Goal: Task Accomplishment & Management: Use online tool/utility

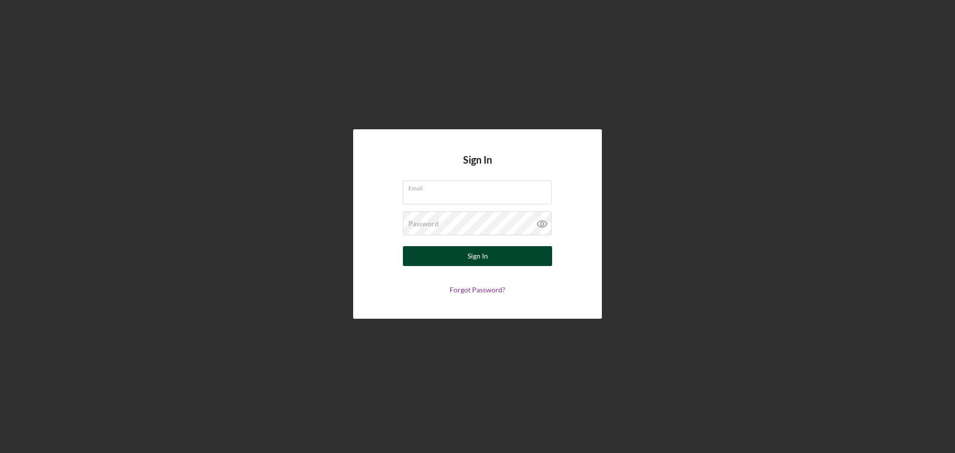
type input "[EMAIL_ADDRESS][DOMAIN_NAME]"
click at [483, 258] on div "Sign In" at bounding box center [478, 256] width 20 height 20
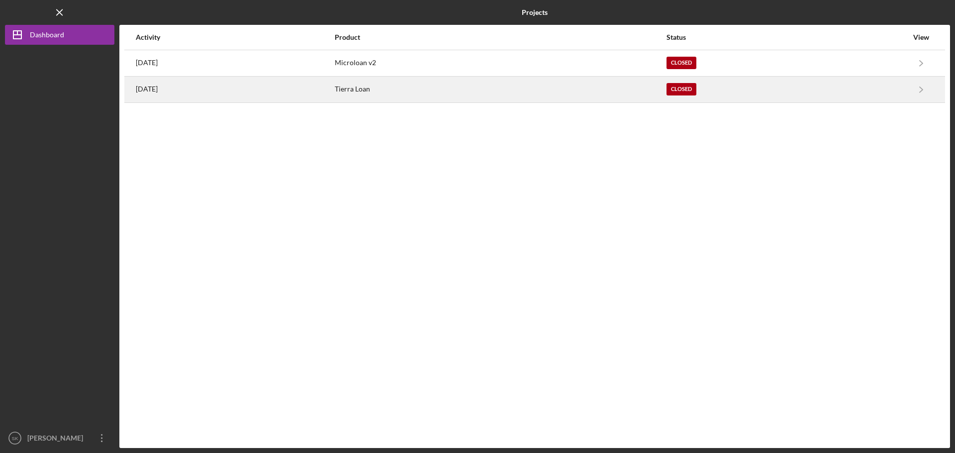
click at [442, 87] on div "Tierra Loan" at bounding box center [500, 89] width 331 height 25
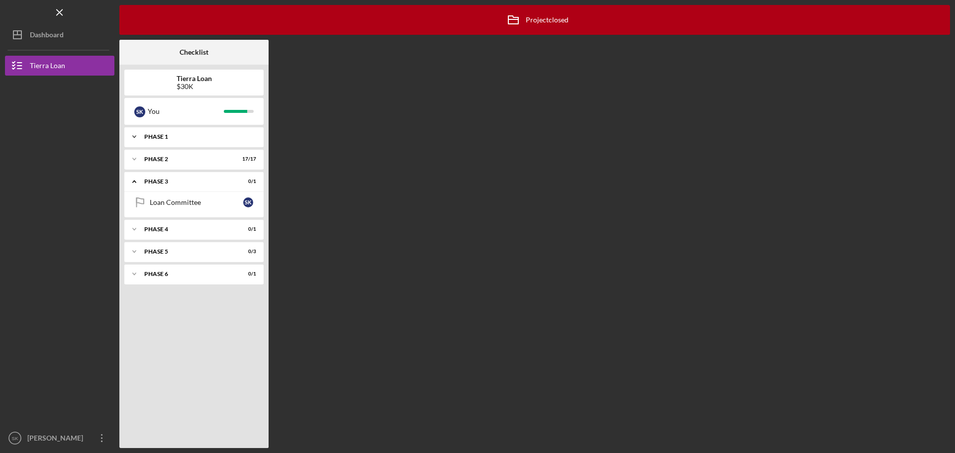
click at [165, 137] on div "Phase 1" at bounding box center [197, 137] width 107 height 6
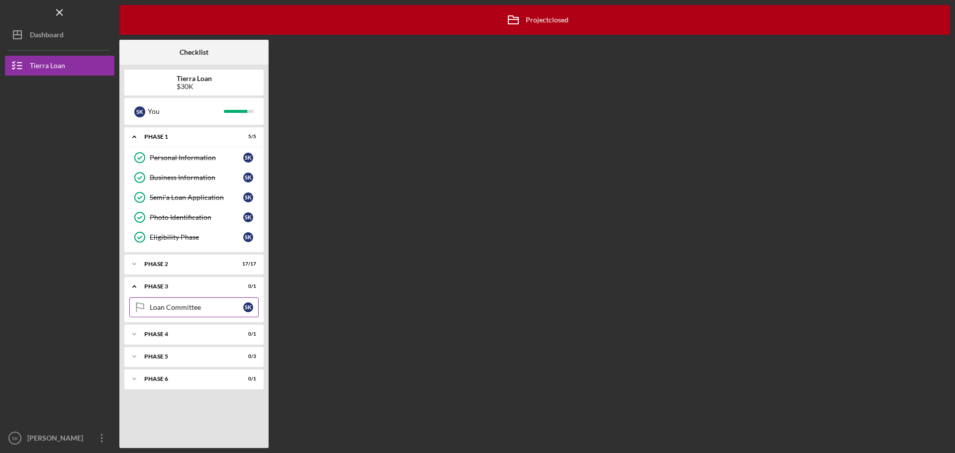
click at [173, 305] on div "Loan Committee" at bounding box center [197, 307] width 94 height 8
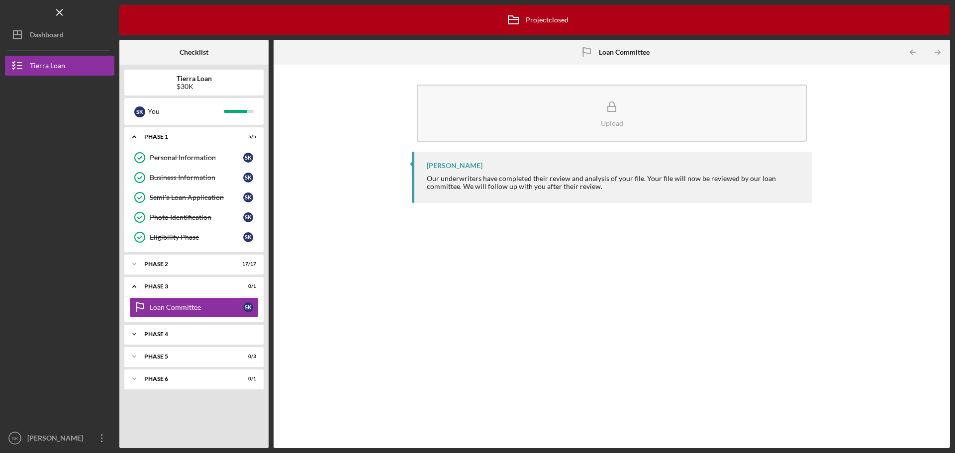
click at [147, 332] on div "Phase 4" at bounding box center [197, 334] width 107 height 6
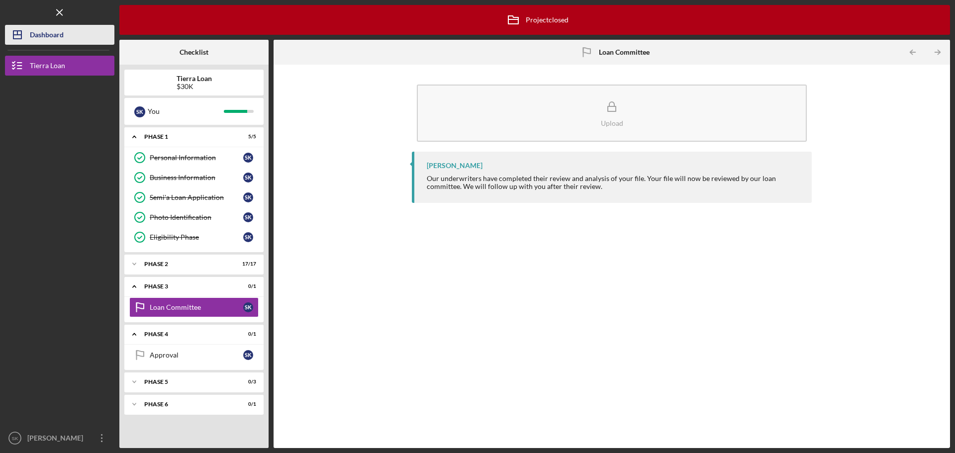
click at [54, 42] on div "Dashboard" at bounding box center [47, 36] width 34 height 22
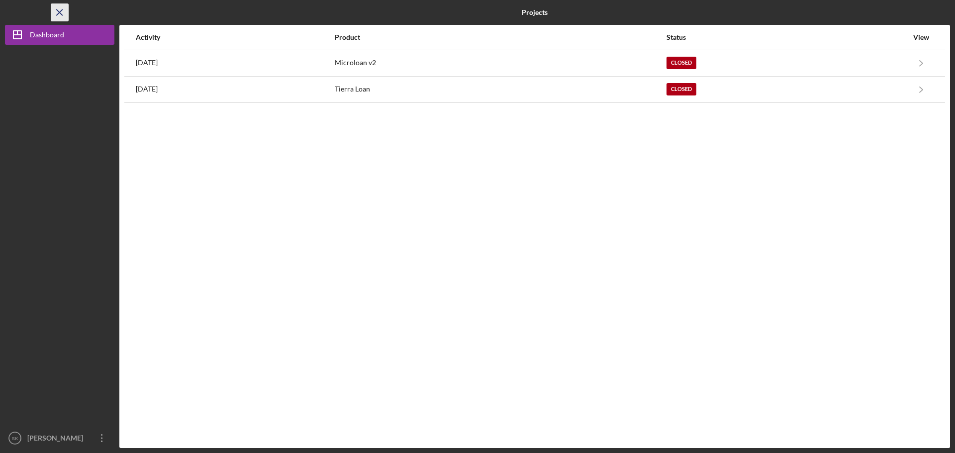
click at [57, 8] on icon "Icon/Menu Close" at bounding box center [60, 12] width 22 height 22
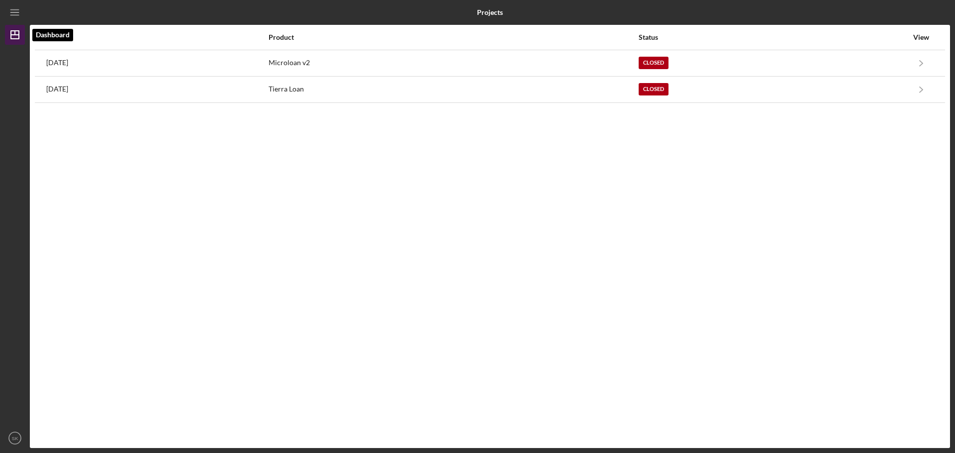
click at [11, 31] on polygon "button" at bounding box center [15, 35] width 8 height 8
drag, startPoint x: 12, startPoint y: 10, endPoint x: 17, endPoint y: 8, distance: 5.4
click at [12, 10] on icon "Icon/Menu" at bounding box center [15, 12] width 22 height 22
